Goal: Transaction & Acquisition: Book appointment/travel/reservation

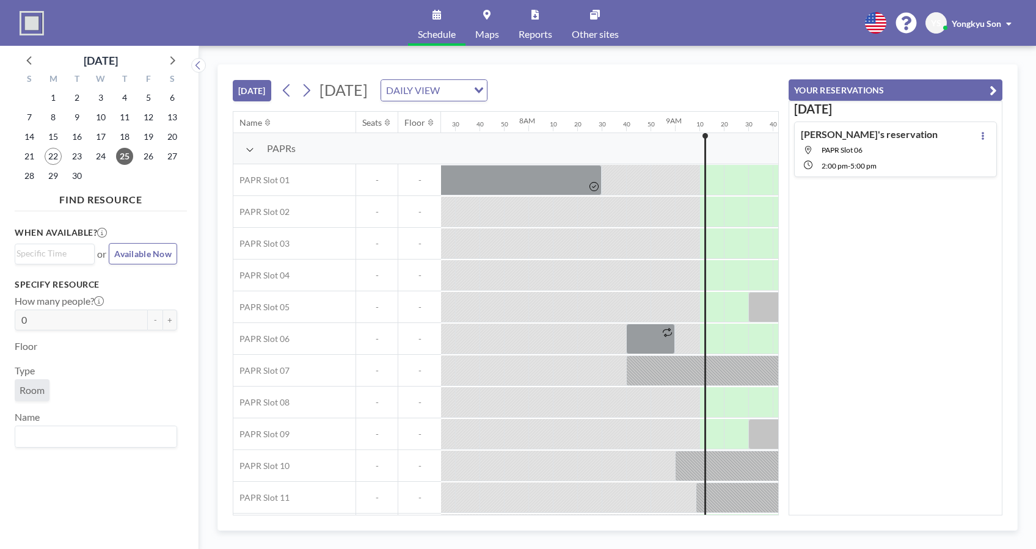
scroll to position [0, 1173]
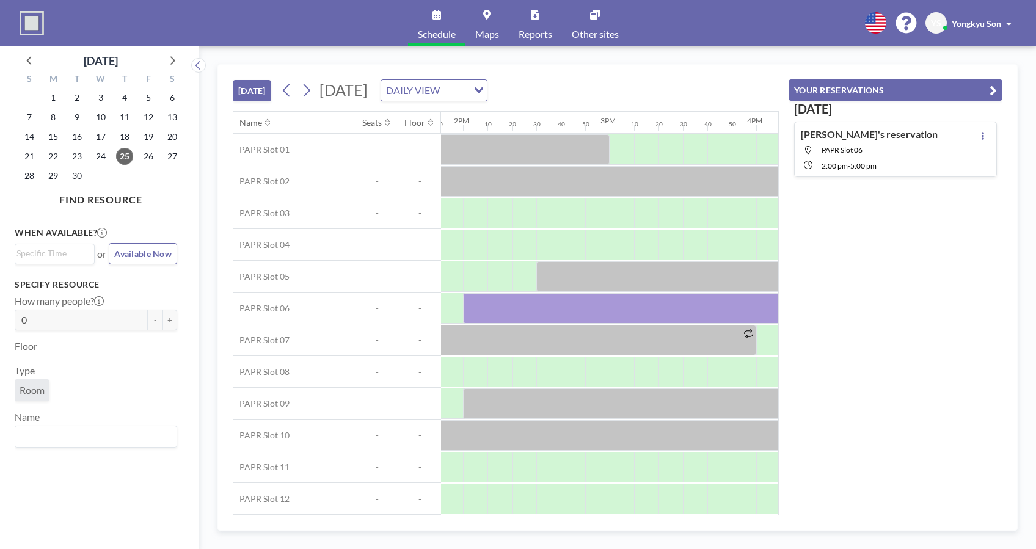
scroll to position [38, 2055]
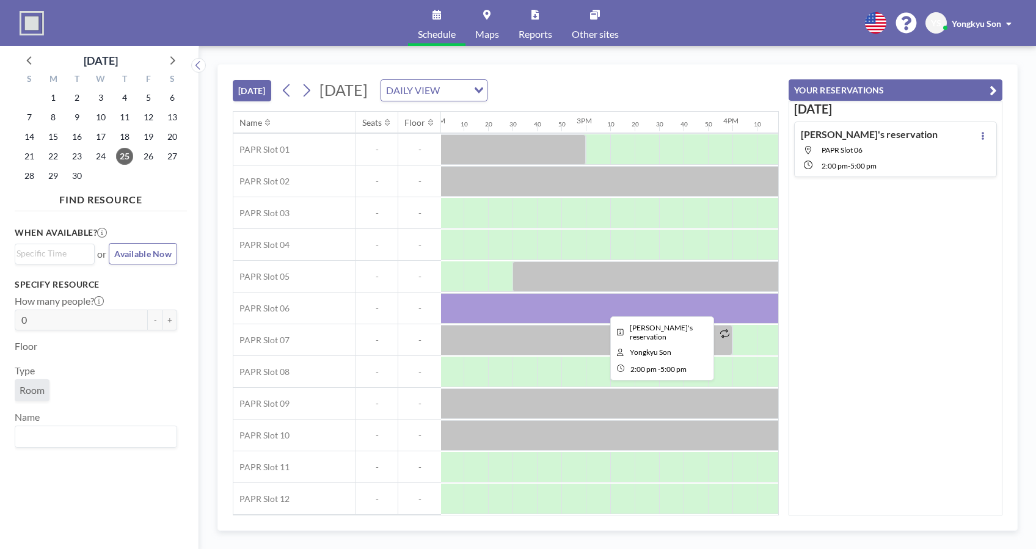
click at [594, 293] on div at bounding box center [659, 308] width 440 height 31
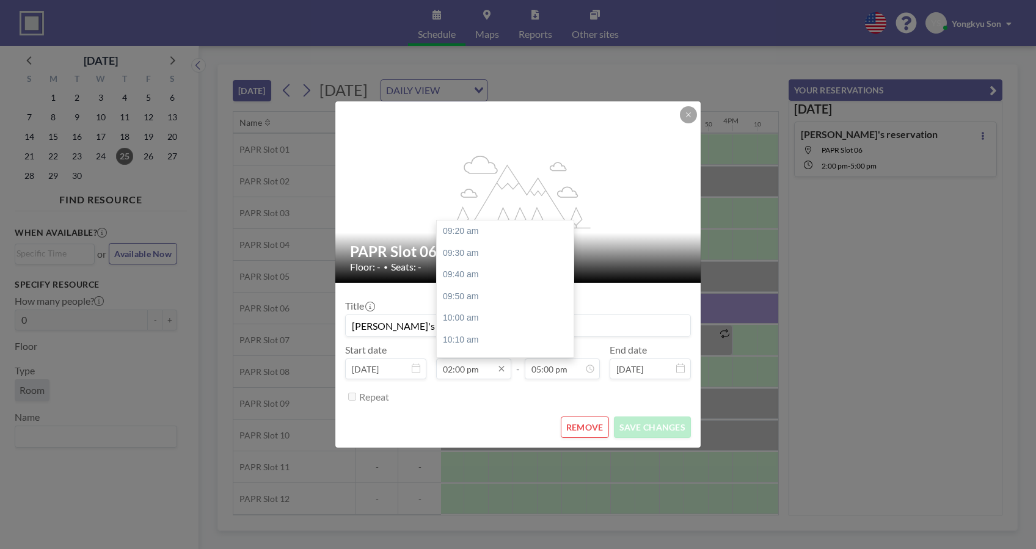
scroll to position [609, 0]
click at [465, 371] on input "02:00 pm" at bounding box center [473, 369] width 75 height 21
click at [470, 316] on div "02:40 pm" at bounding box center [509, 318] width 145 height 22
type input "02:40 pm"
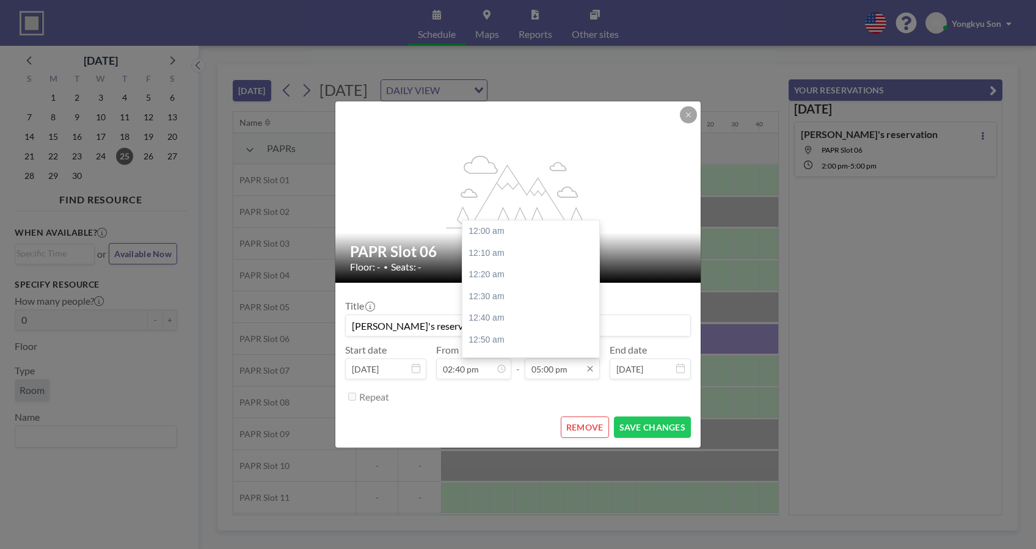
scroll to position [2218, 0]
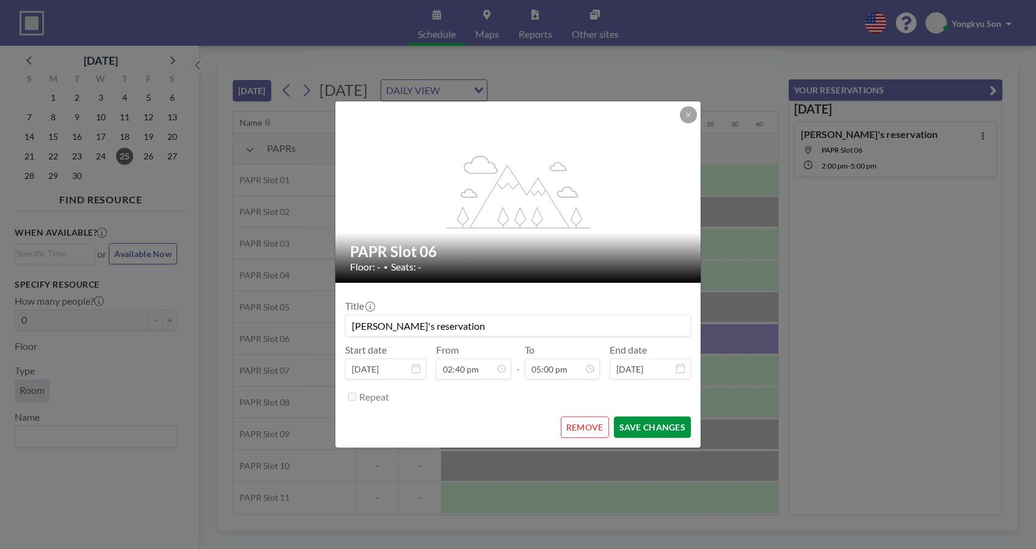
click at [640, 424] on button "SAVE CHANGES" at bounding box center [652, 427] width 77 height 21
